Goal: Task Accomplishment & Management: Manage account settings

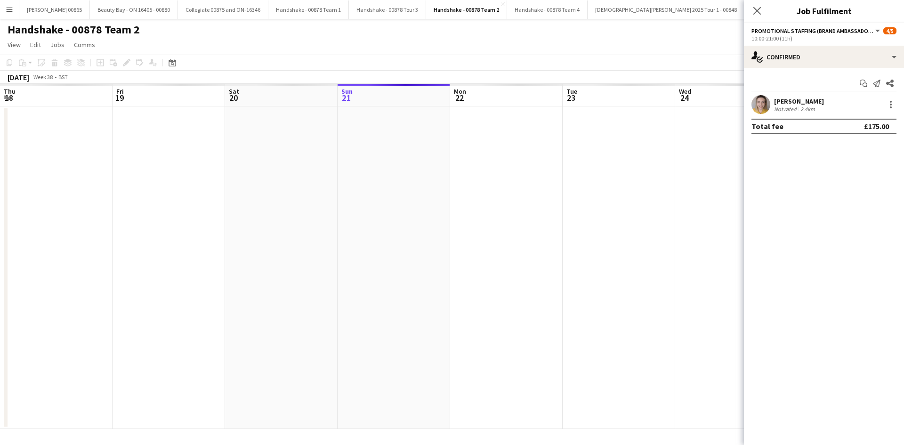
scroll to position [0, 225]
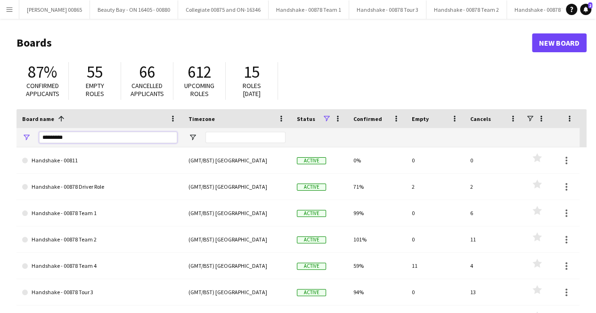
click at [109, 140] on input "*********" at bounding box center [108, 137] width 138 height 11
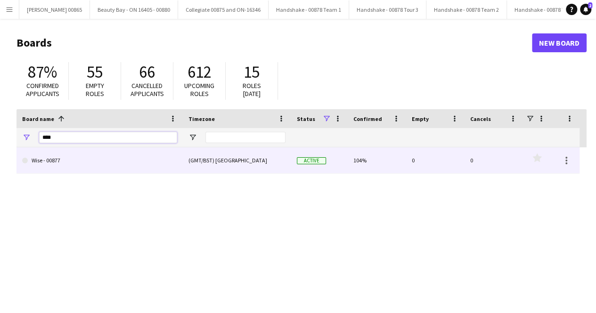
type input "****"
click at [84, 157] on link "Wise - 00877" at bounding box center [99, 160] width 155 height 26
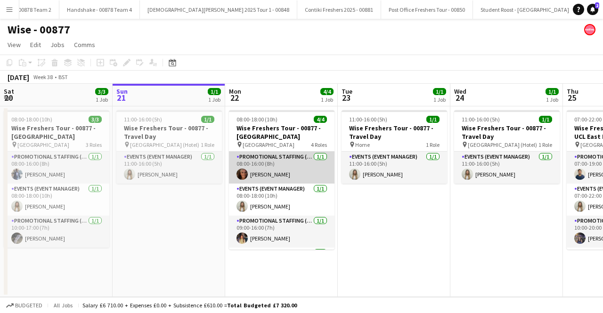
click at [281, 171] on app-card-role "Promotional Staffing (Brand Ambassadors) [DATE] 08:00-16:00 (8h) [PERSON_NAME]" at bounding box center [281, 168] width 105 height 32
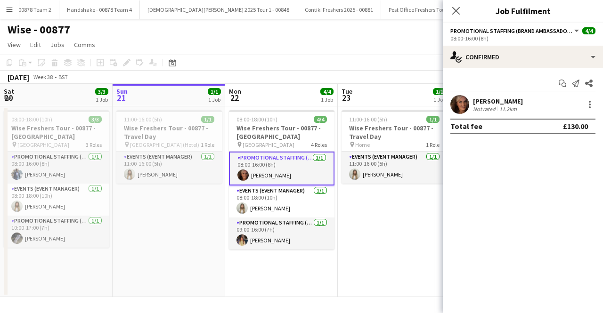
click at [488, 102] on div "[PERSON_NAME]" at bounding box center [498, 101] width 50 height 8
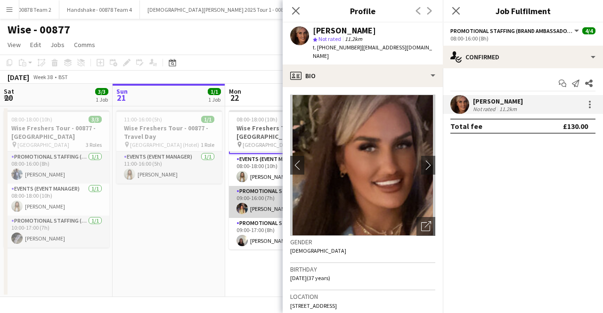
click at [256, 209] on app-card-role "Promotional Staffing (Brand Ambassadors) [DATE] 09:00-16:00 (7h) [PERSON_NAME]" at bounding box center [281, 202] width 105 height 32
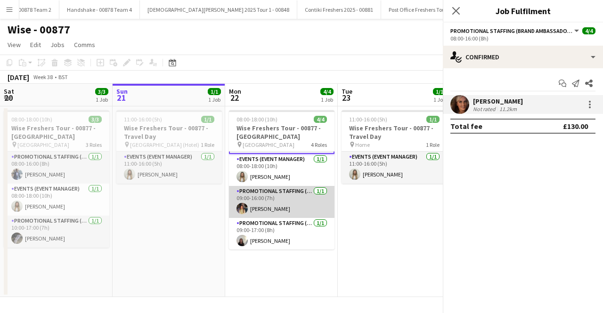
scroll to position [31, 0]
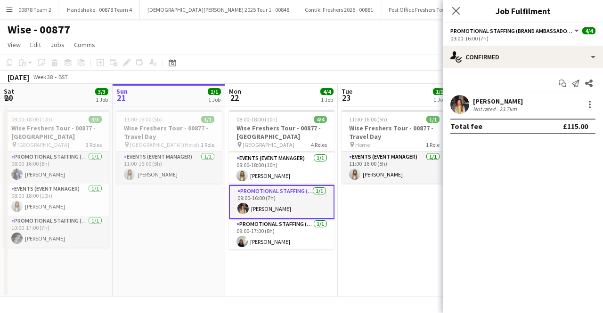
click at [256, 209] on app-card-role "Promotional Staffing (Brand Ambassadors) [DATE] 09:00-16:00 (7h) [PERSON_NAME]" at bounding box center [281, 202] width 105 height 34
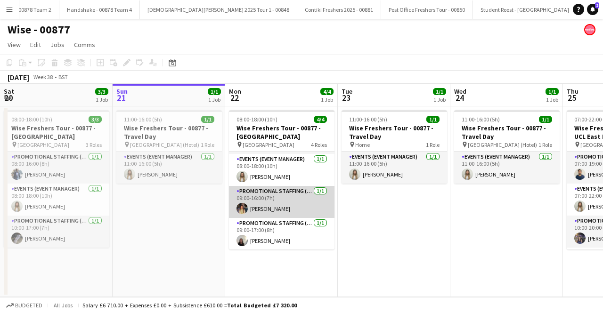
click at [256, 209] on app-card-role "Promotional Staffing (Brand Ambassadors) [DATE] 09:00-16:00 (7h) [PERSON_NAME]" at bounding box center [281, 202] width 105 height 32
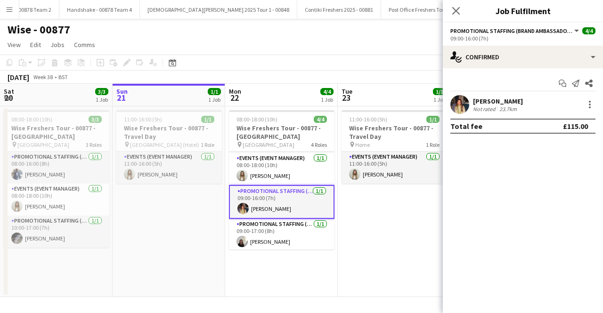
click at [501, 94] on div "Start chat Send notification Share [PERSON_NAME] Not rated 23.7km Total fee £11…" at bounding box center [523, 104] width 160 height 73
click at [495, 105] on div "Not rated" at bounding box center [485, 108] width 24 height 7
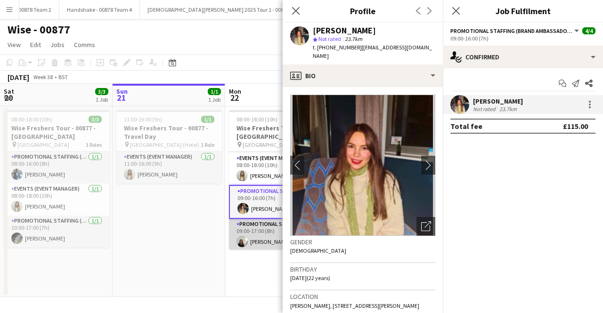
click at [256, 228] on app-card-role "Promotional Staffing (Brand Ambassadors) [DATE] 09:00-17:00 (8h) [PERSON_NAME]" at bounding box center [281, 235] width 105 height 32
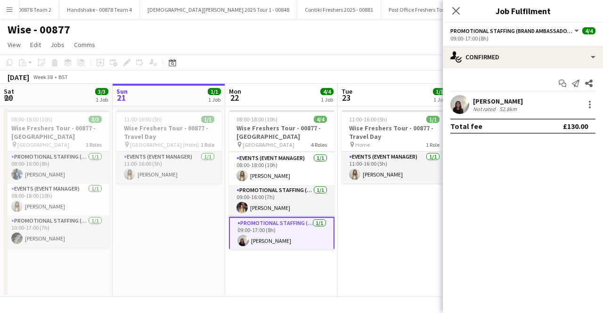
click at [255, 228] on app-card-role "Promotional Staffing (Brand Ambassadors) [DATE] 09:00-17:00 (8h) [PERSON_NAME]" at bounding box center [281, 234] width 105 height 34
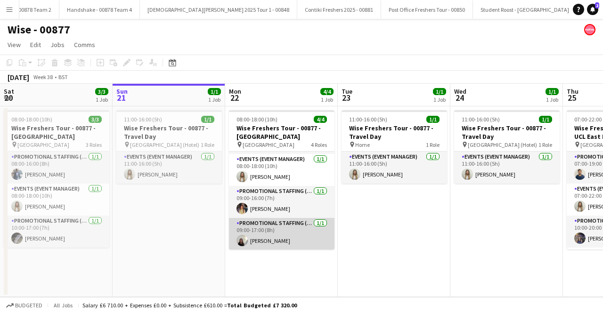
click at [255, 228] on app-card-role "Promotional Staffing (Brand Ambassadors) [DATE] 09:00-17:00 (8h) [PERSON_NAME]" at bounding box center [281, 234] width 105 height 32
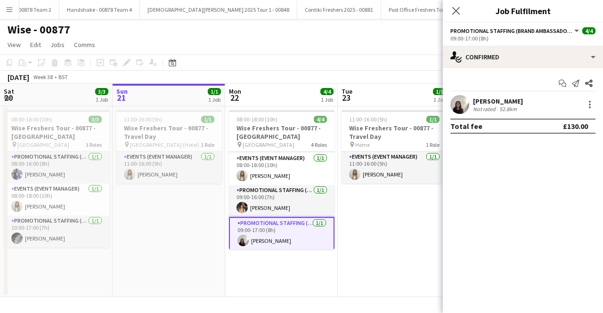
click at [498, 107] on div "52.8km" at bounding box center [507, 108] width 21 height 7
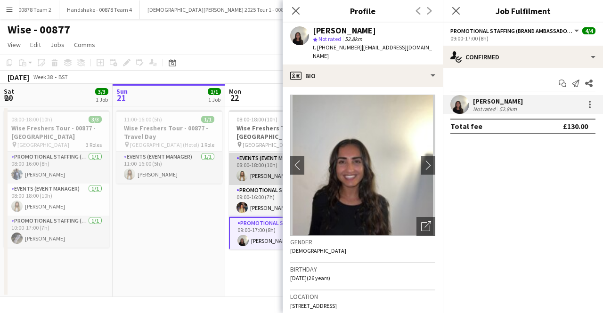
click at [255, 172] on app-card-role "Events (Event Manager) [DATE] 08:00-18:00 (10h) [PERSON_NAME]" at bounding box center [281, 169] width 105 height 32
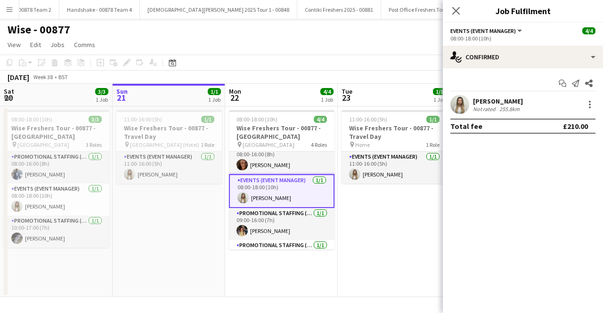
scroll to position [0, 0]
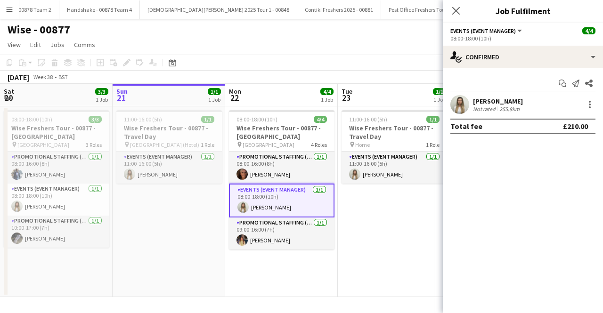
click at [255, 172] on app-card-role "Promotional Staffing (Brand Ambassadors) [DATE] 08:00-16:00 (8h) [PERSON_NAME]" at bounding box center [281, 168] width 105 height 32
